Goal: Information Seeking & Learning: Learn about a topic

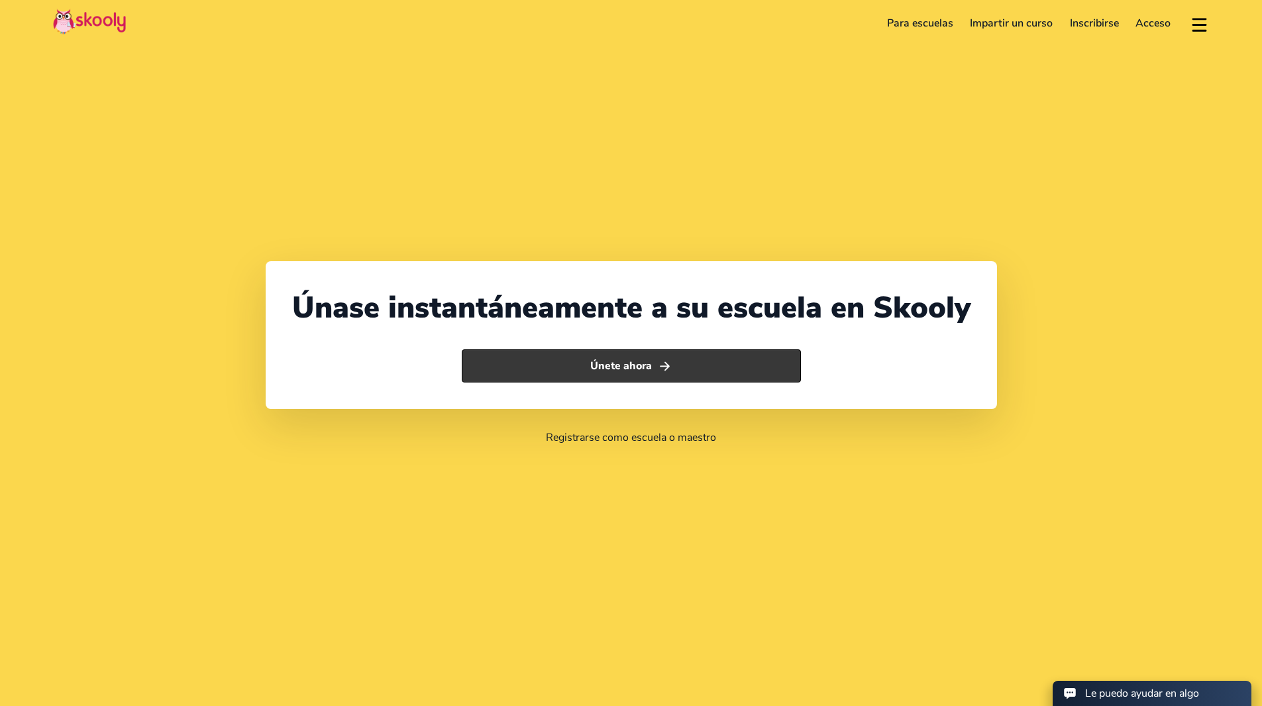
select select "91"
select select "[GEOGRAPHIC_DATA]"
select select "[GEOGRAPHIC_DATA]/[GEOGRAPHIC_DATA]"
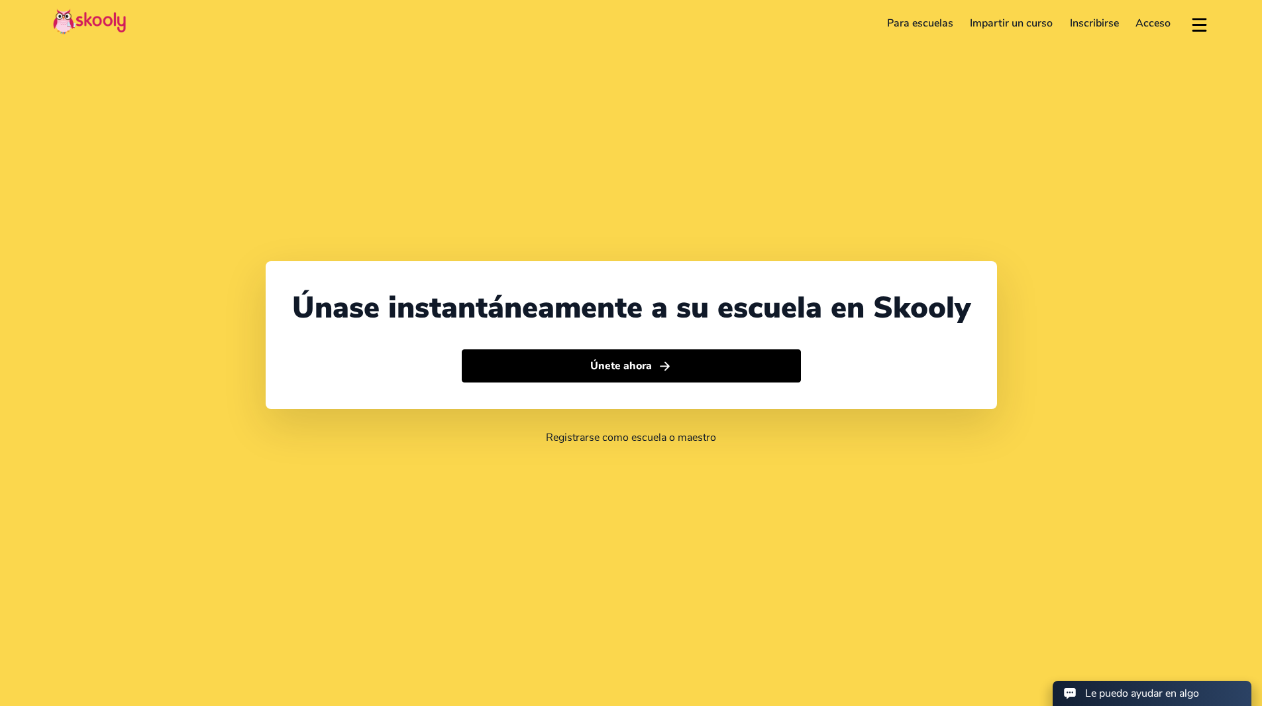
select select "91"
select select "[GEOGRAPHIC_DATA]"
select select "[GEOGRAPHIC_DATA]/[GEOGRAPHIC_DATA]"
click at [933, 25] on link "Para escuelas" at bounding box center [920, 23] width 83 height 21
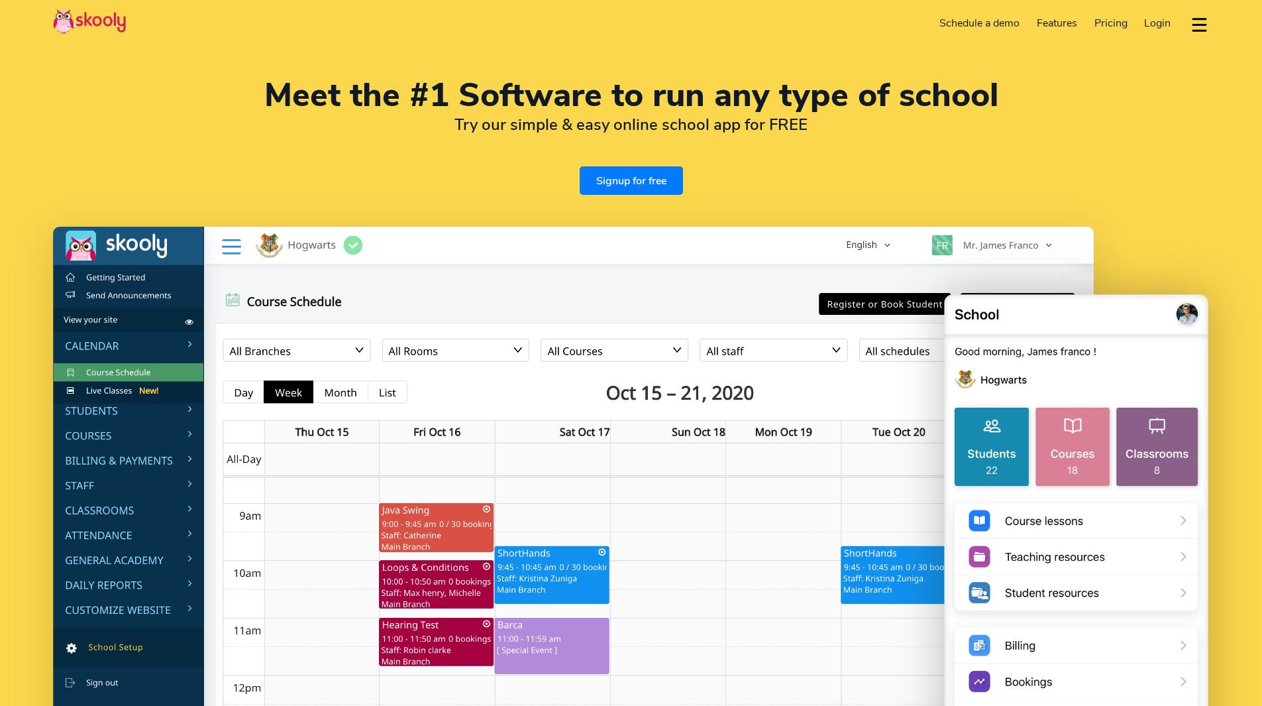
select select "en"
select select "91"
select select "[GEOGRAPHIC_DATA]"
select select "Asia/Kolkata"
click at [412, 180] on div "Meet the #1 Software to run any type of school Try our simple & easy online sch…" at bounding box center [631, 137] width 1156 height 115
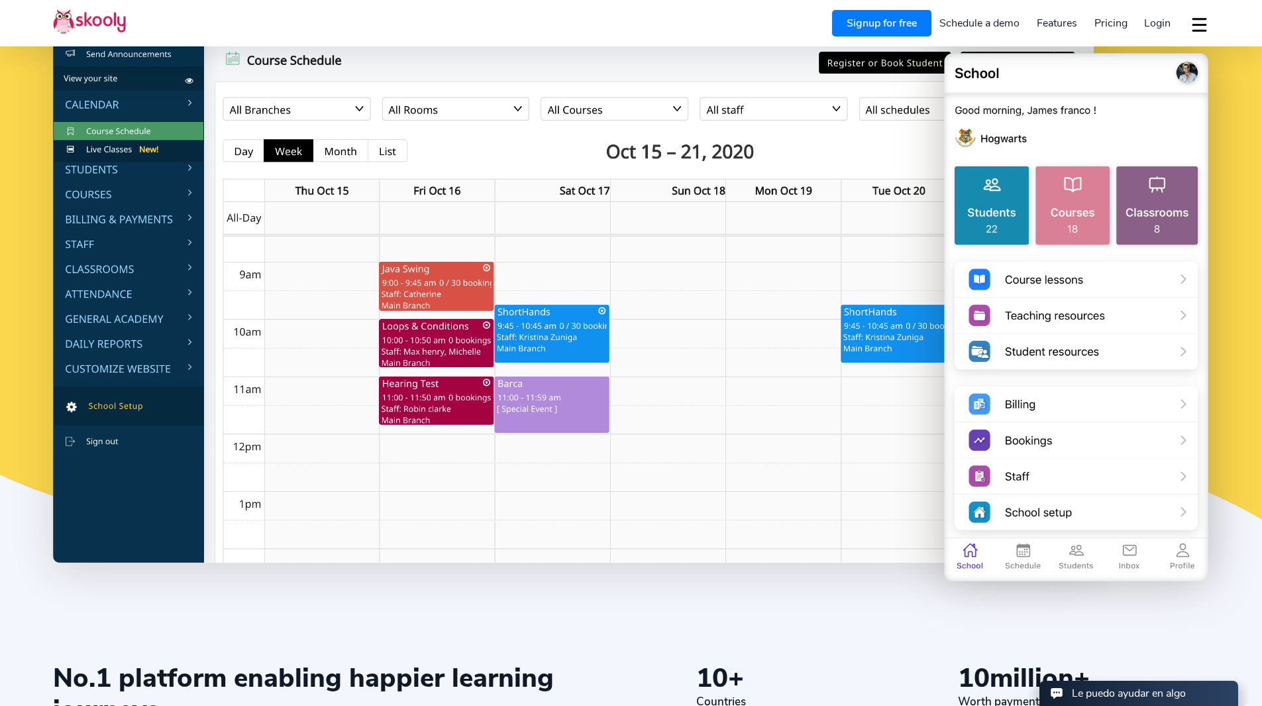
scroll to position [254, 0]
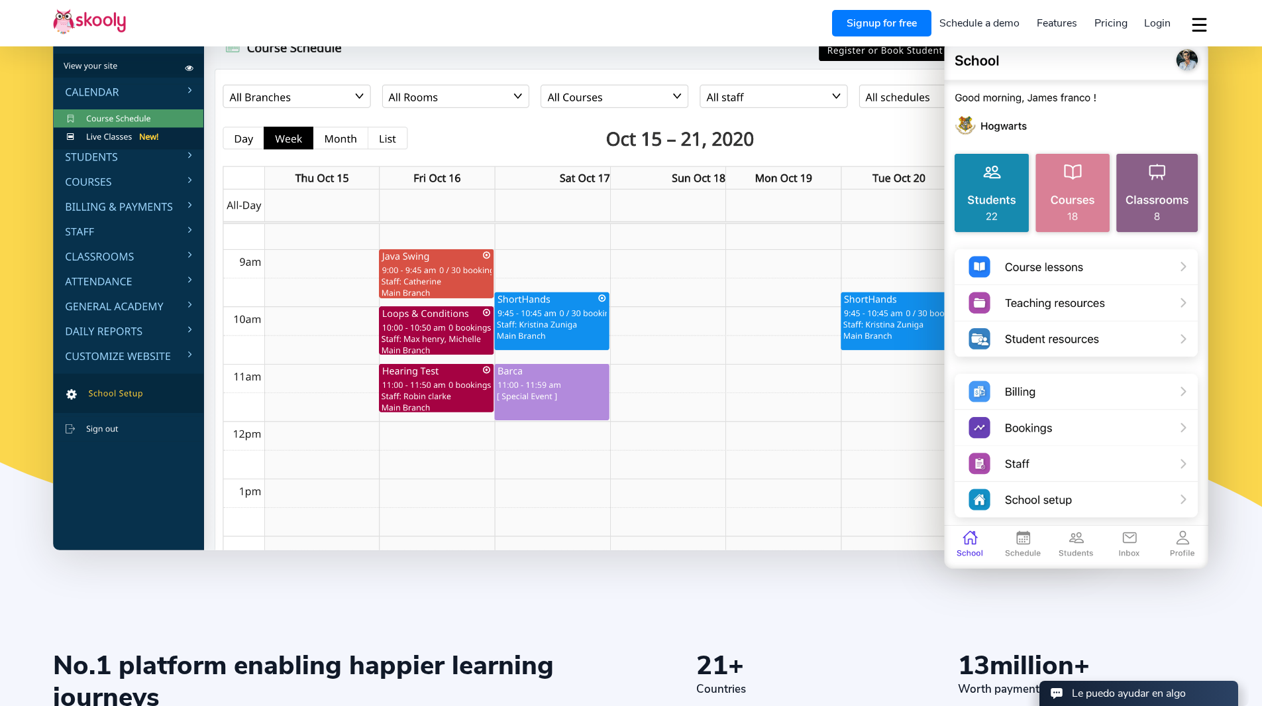
click at [1105, 27] on span "Pricing" at bounding box center [1111, 23] width 33 height 15
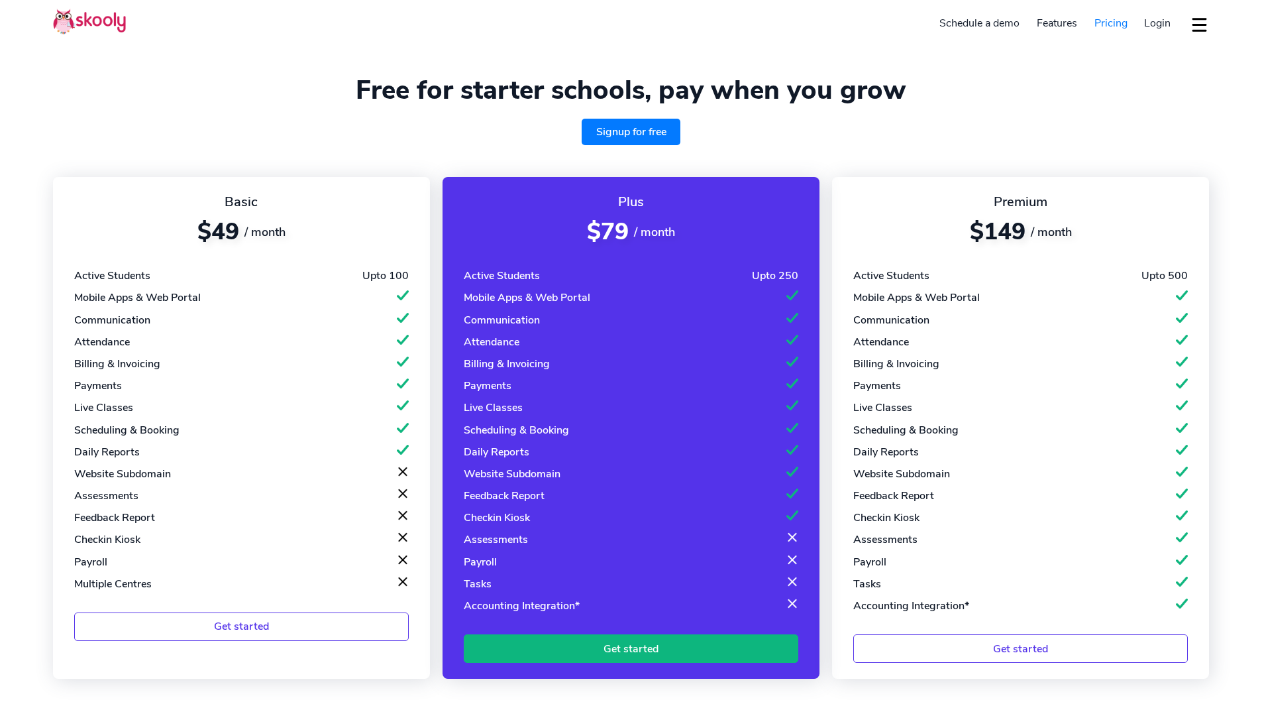
select select "en"
select select "91"
select select "[GEOGRAPHIC_DATA]"
select select "[GEOGRAPHIC_DATA]/[GEOGRAPHIC_DATA]"
click at [436, 166] on div "Basic $49 / month Active Students Upto 100 Mobile Apps & Web Portal Communicati…" at bounding box center [631, 420] width 1156 height 518
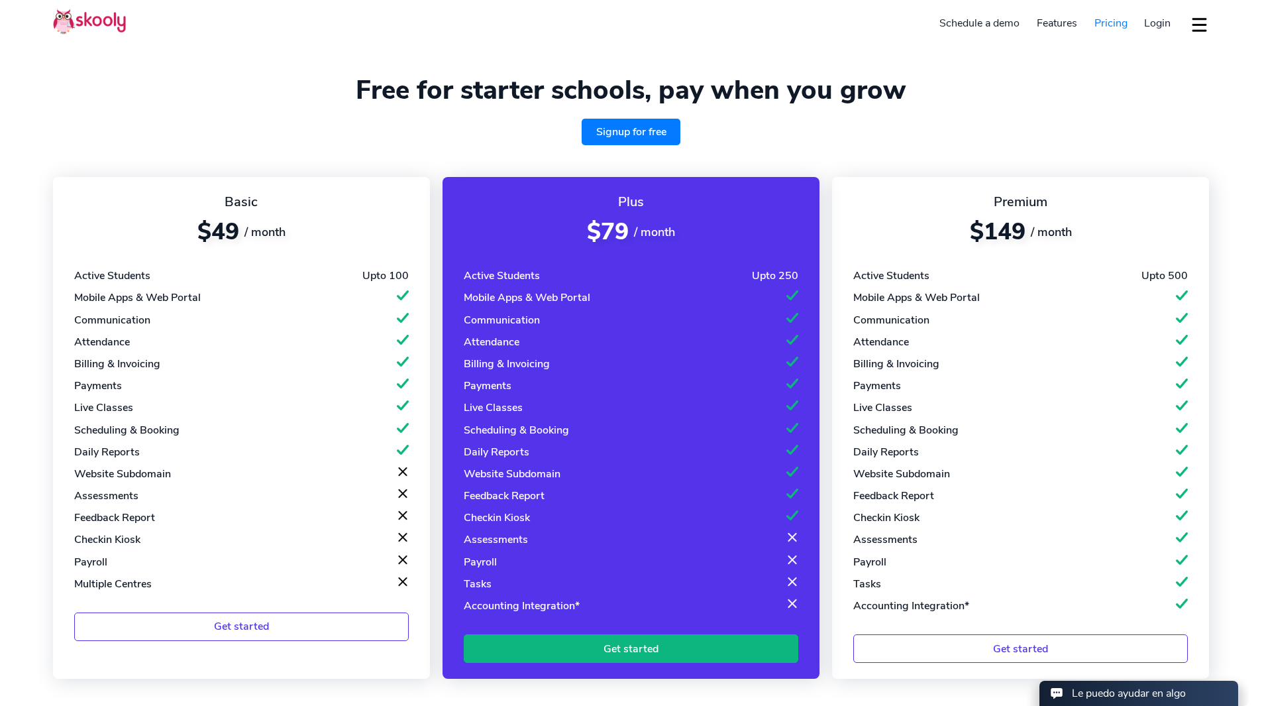
click at [437, 192] on div "Basic $49 / month Active Students Upto 100 Mobile Apps & Web Portal Communicati…" at bounding box center [631, 420] width 1156 height 518
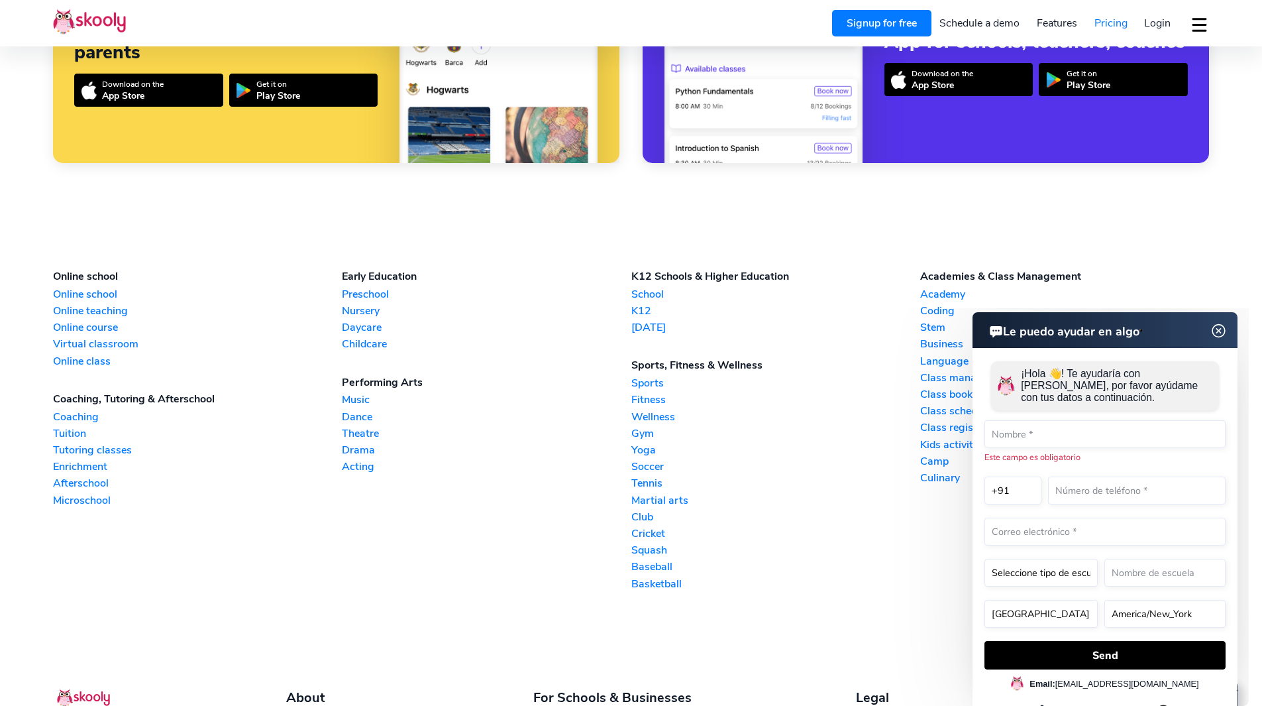
scroll to position [1246, 0]
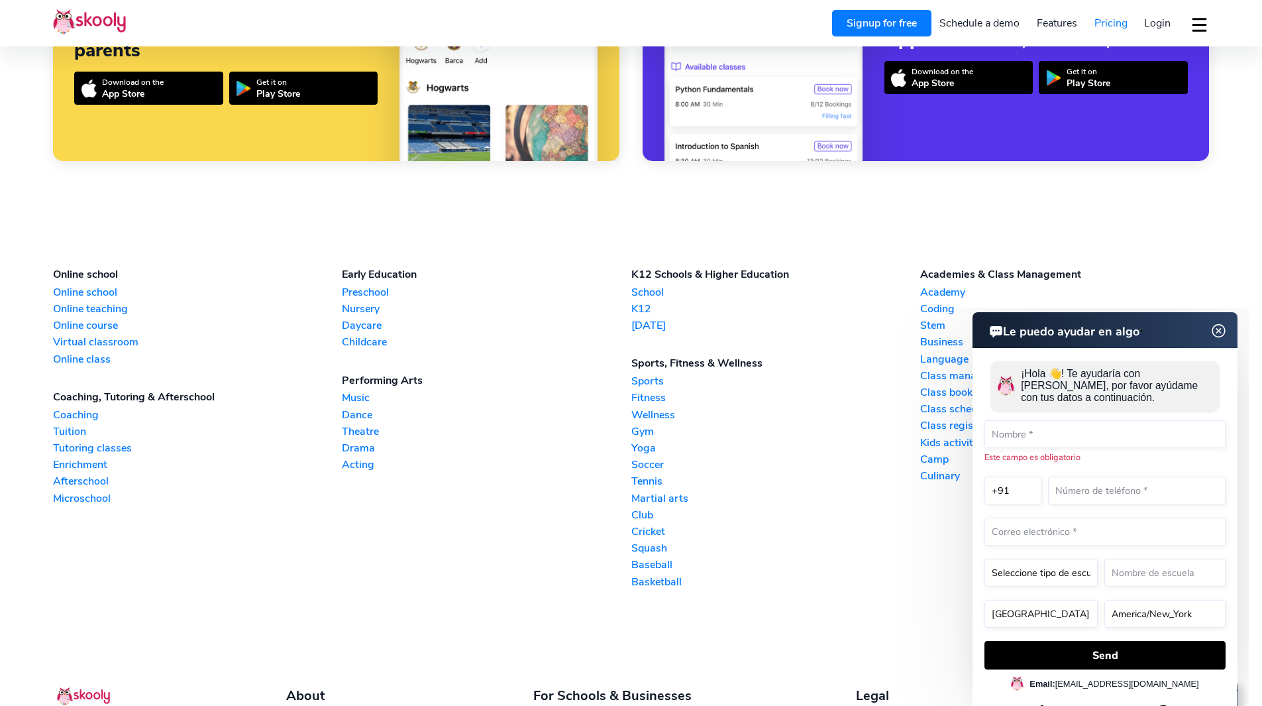
click at [1221, 327] on img at bounding box center [1219, 330] width 17 height 25
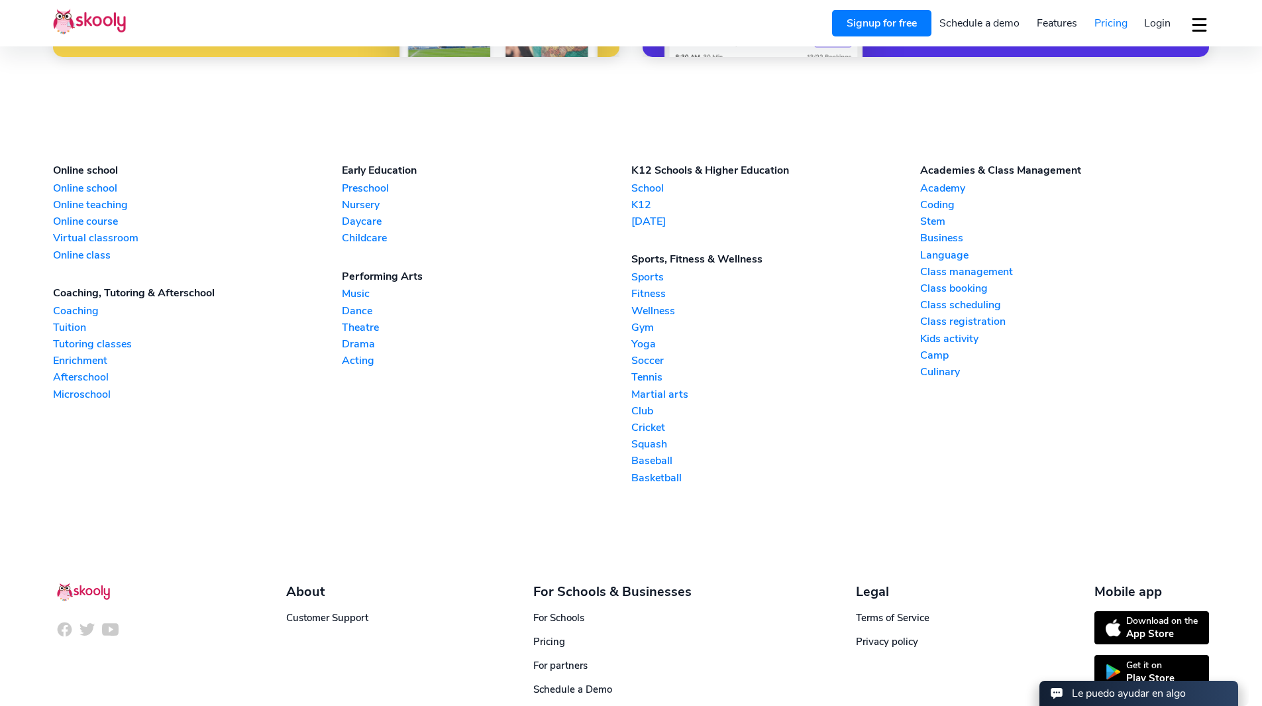
scroll to position [1428, 0]
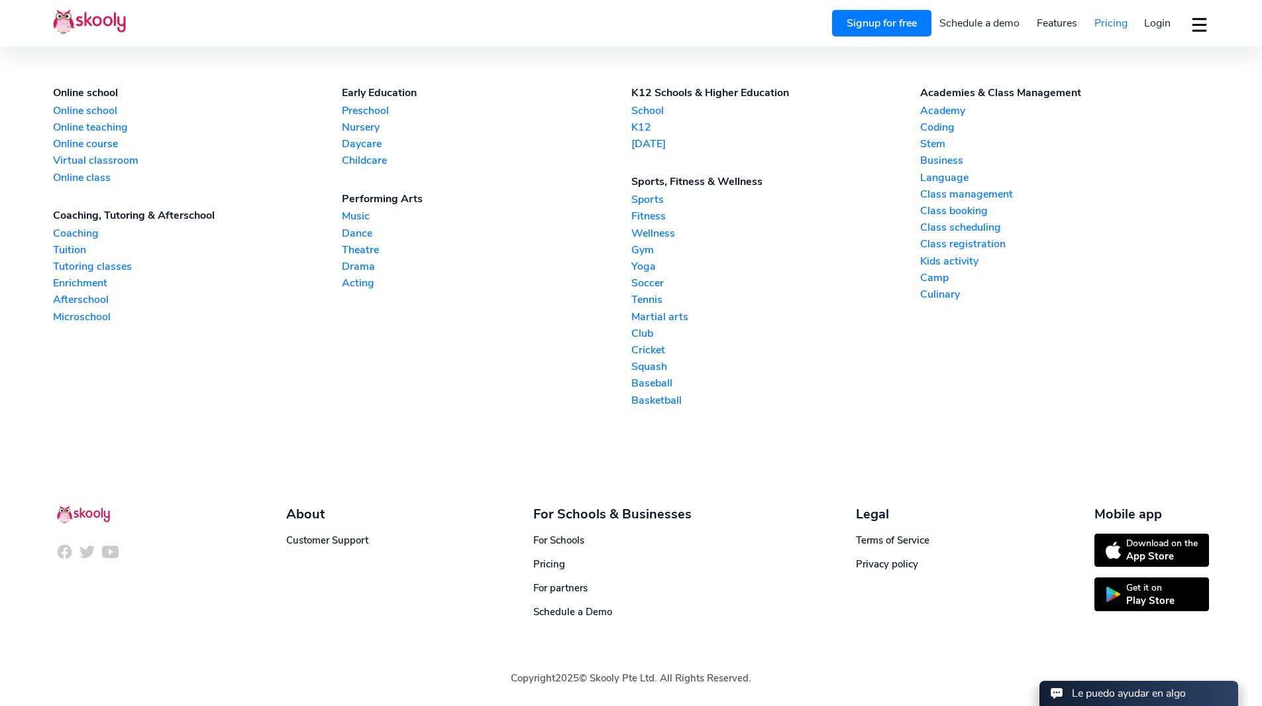
click at [1195, 396] on div "Academies & Class Management Academy Coding Stem Business Language Class manage…" at bounding box center [1064, 247] width 289 height 324
click at [541, 563] on span "Pricing" at bounding box center [549, 563] width 32 height 13
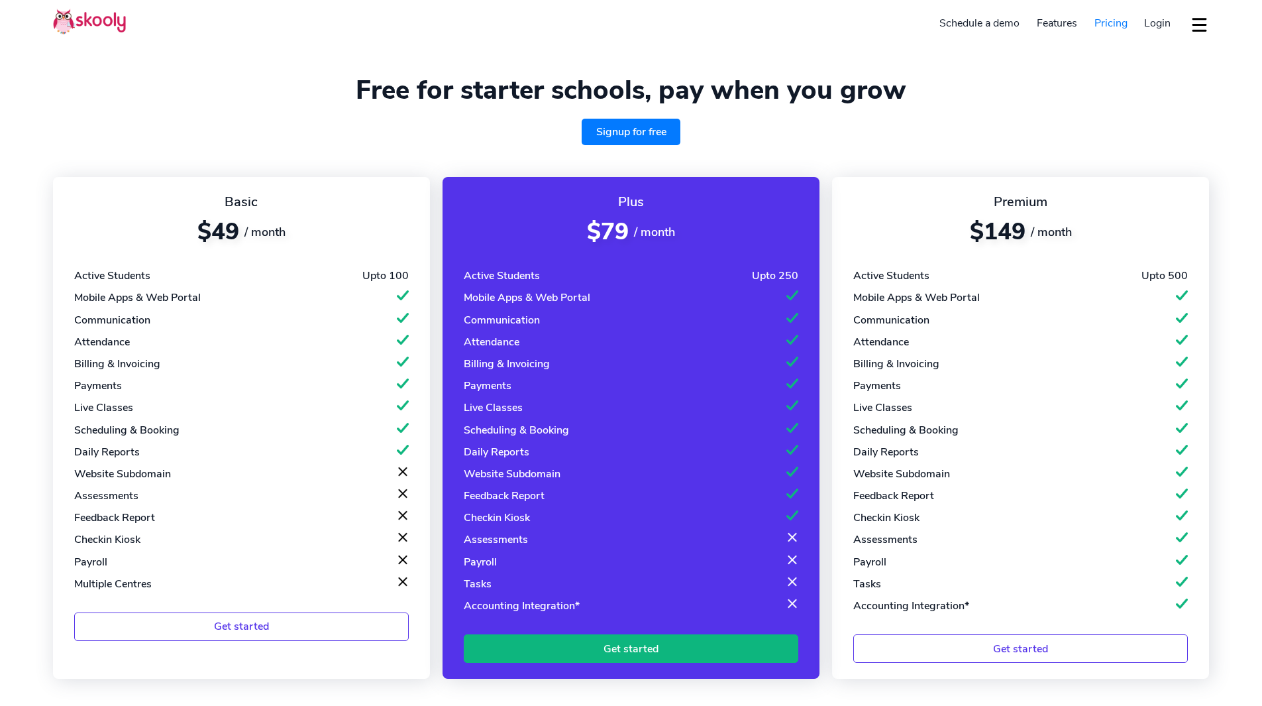
select select "en"
select select "91"
select select "India"
select select "Asia/Kolkata"
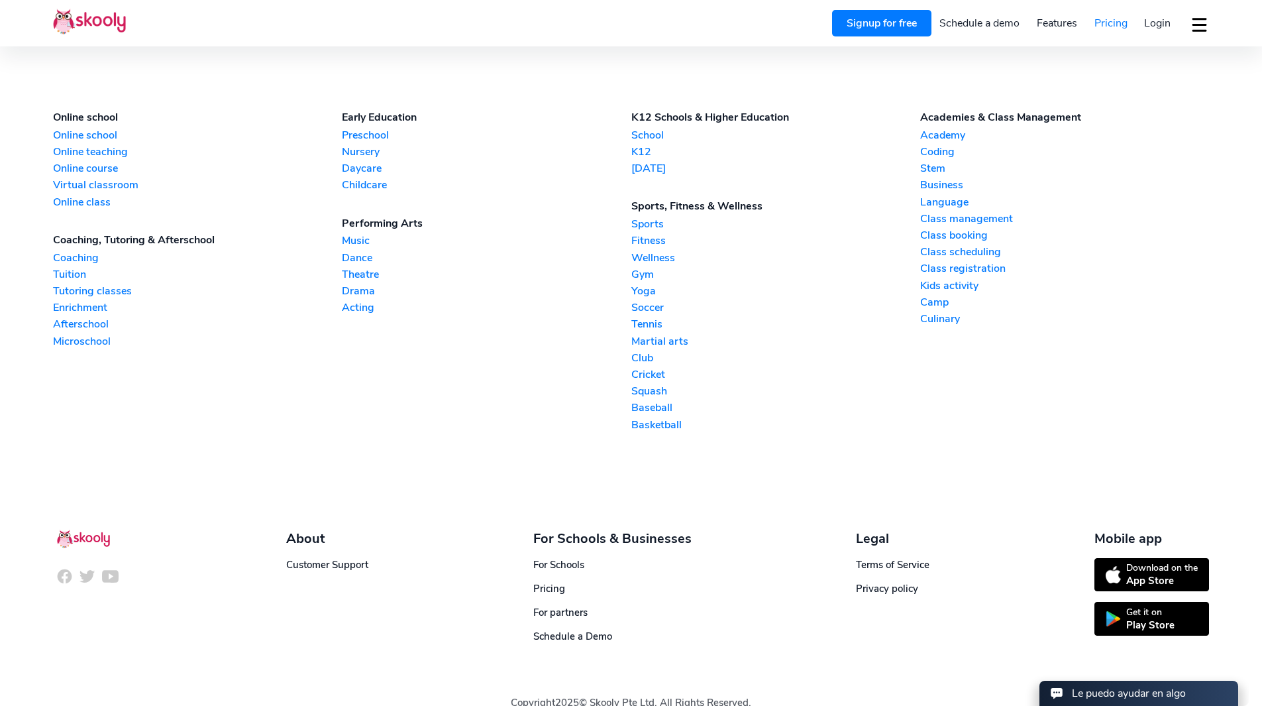
scroll to position [1428, 0]
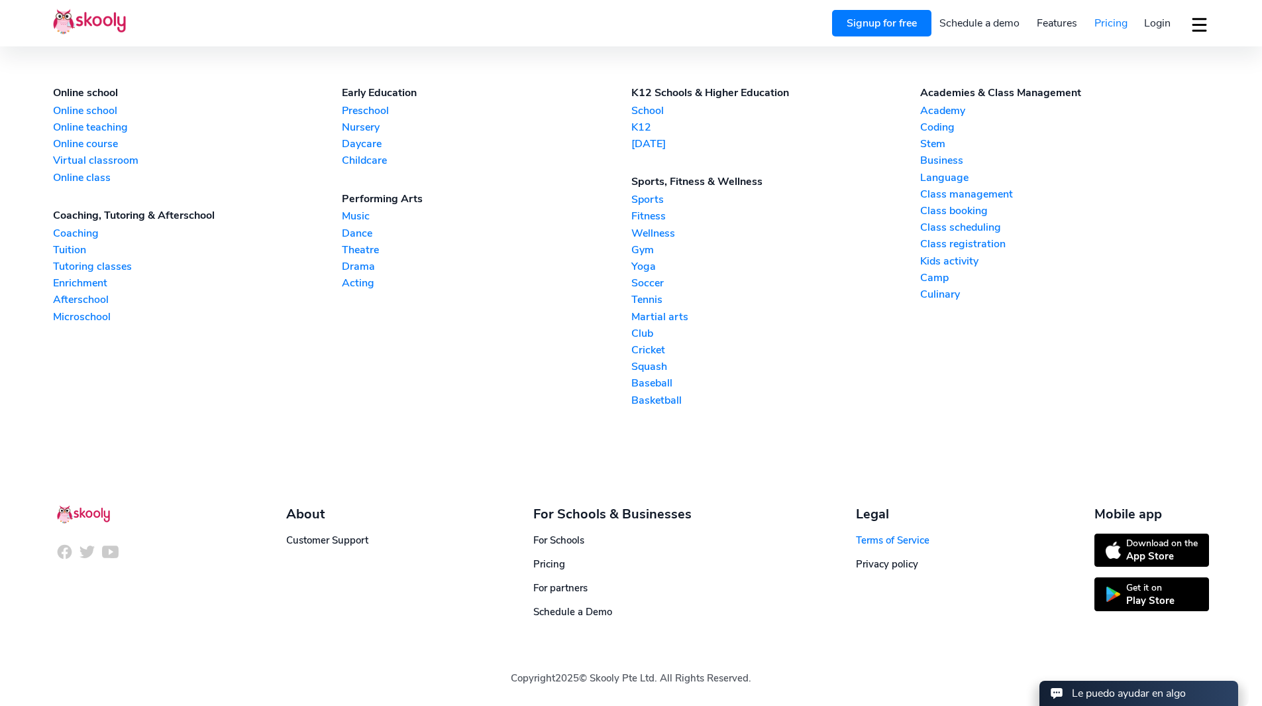
click at [891, 539] on link "Terms of Service" at bounding box center [893, 539] width 74 height 13
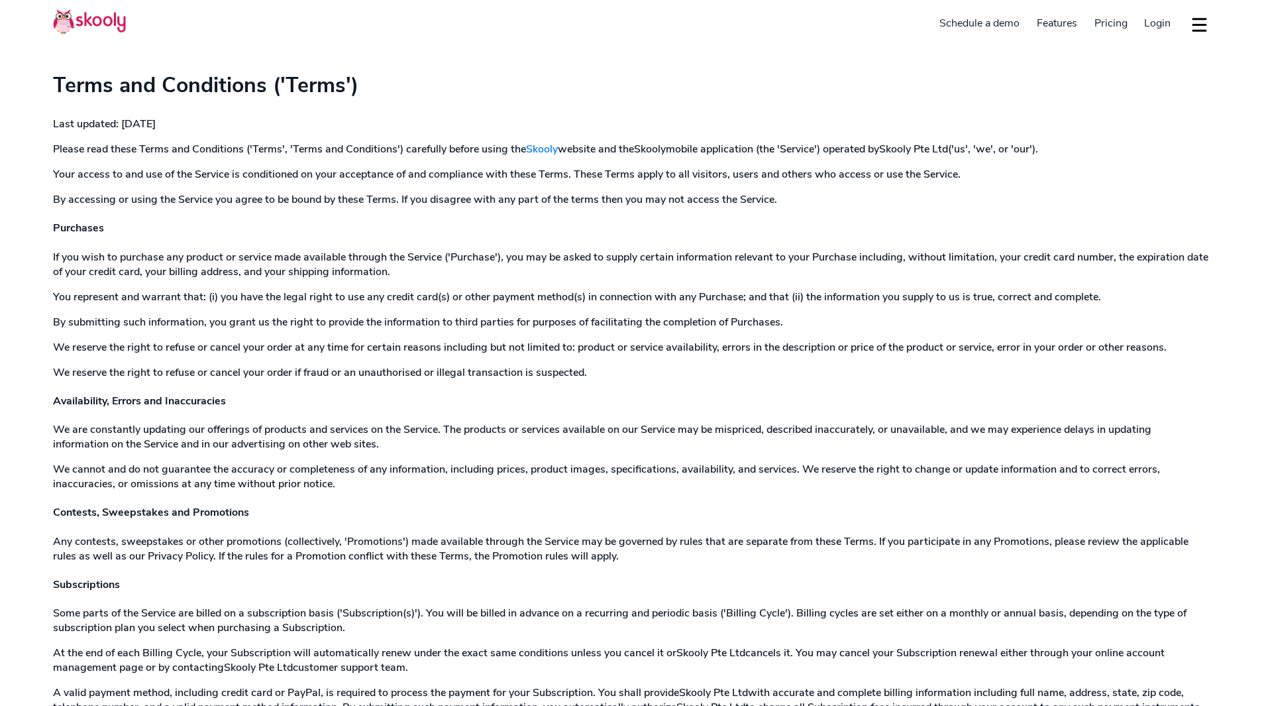
select select "en"
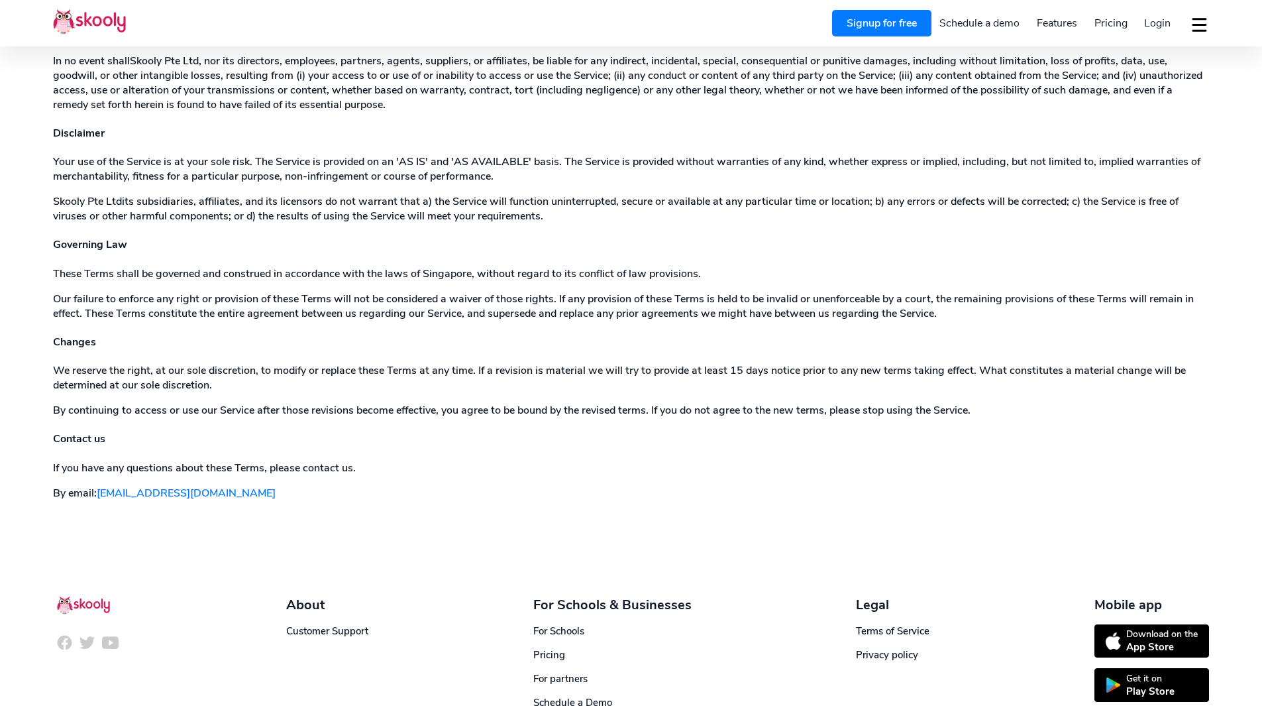
scroll to position [1881, 0]
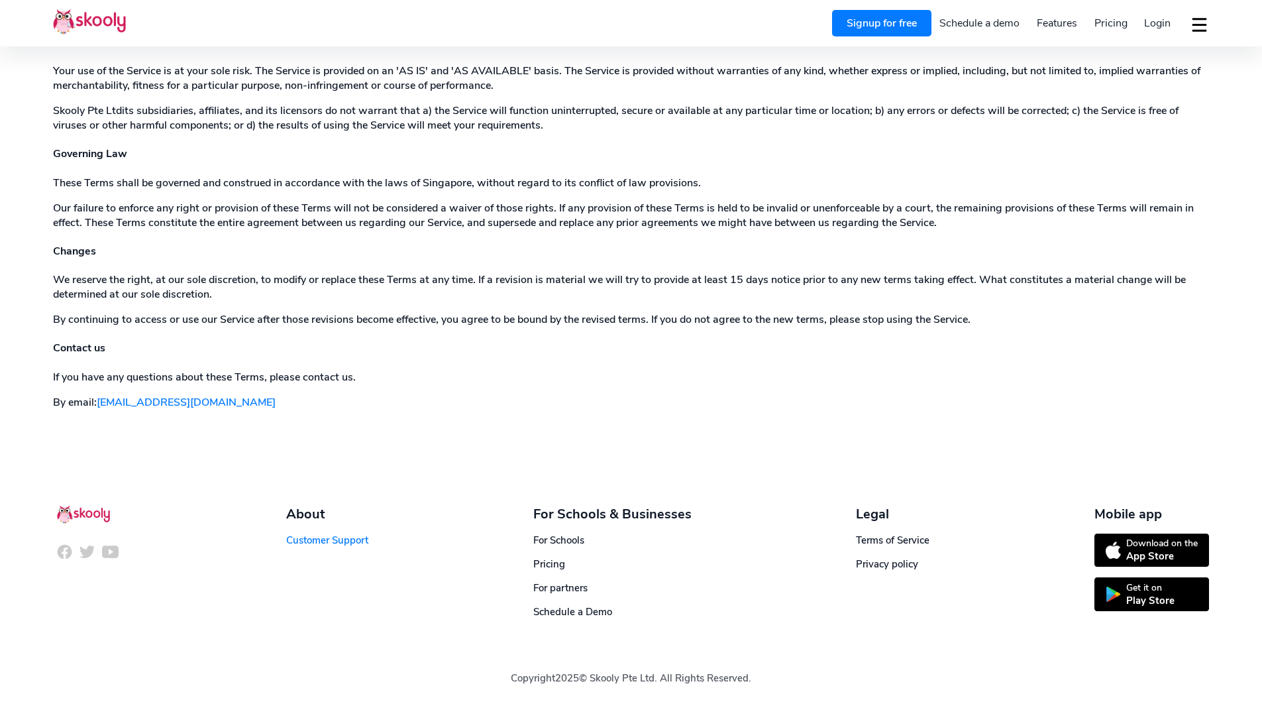
click at [325, 545] on link "Customer Support" at bounding box center [327, 539] width 82 height 13
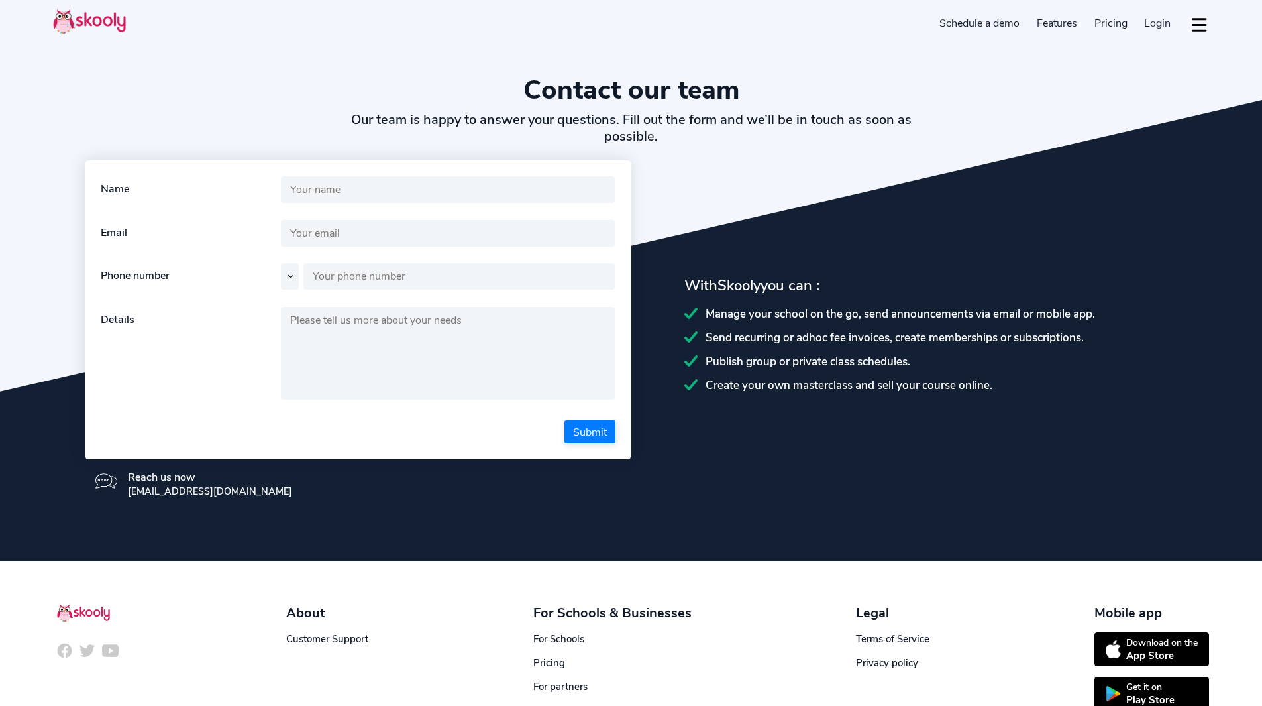
select select "en"
select select "91"
select select "[GEOGRAPHIC_DATA]"
select select "[GEOGRAPHIC_DATA]/[GEOGRAPHIC_DATA]"
